Goal: Task Accomplishment & Management: Manage account settings

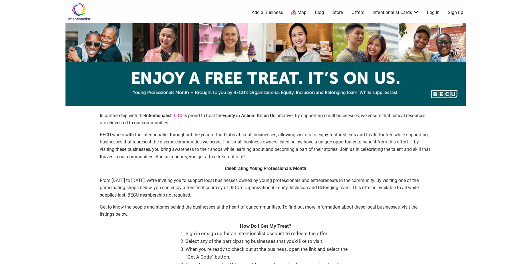
click at [433, 12] on link "Log In" at bounding box center [433, 12] width 13 height 6
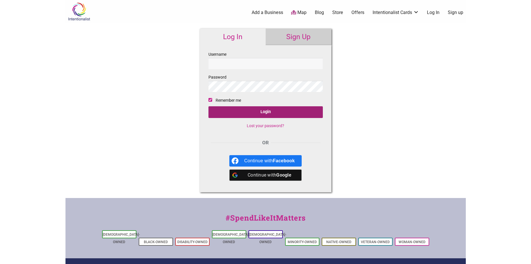
type input "halleyv"
click at [262, 114] on input "Login" at bounding box center [266, 112] width 114 height 12
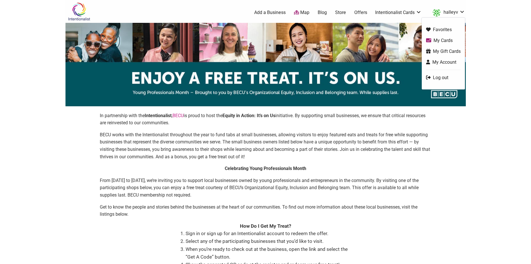
click at [440, 79] on link "Log out" at bounding box center [443, 77] width 35 height 7
